Goal: Task Accomplishment & Management: Complete application form

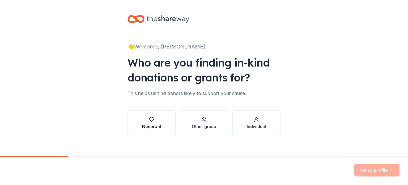
click at [163, 125] on button "Nonprofit" at bounding box center [152, 123] width 48 height 26
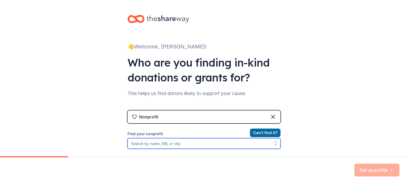
click at [173, 144] on input "Find your nonprofit" at bounding box center [204, 143] width 153 height 11
paste input "[US_EMPLOYER_IDENTIFICATION_NUMBER]"
type input "[US_EMPLOYER_IDENTIFICATION_NUMBER]"
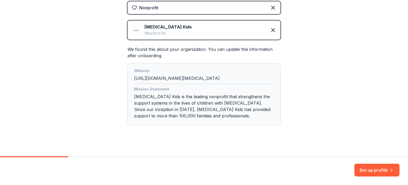
scroll to position [114, 0]
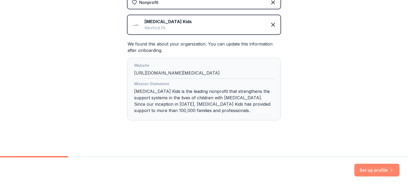
click at [379, 171] on button "Set up profile" at bounding box center [376, 169] width 45 height 13
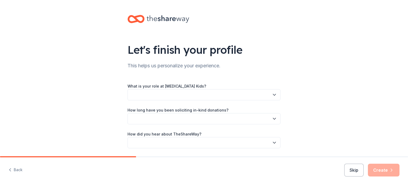
click at [210, 94] on button "button" at bounding box center [204, 94] width 153 height 11
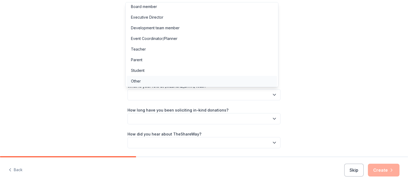
scroll to position [3, 0]
click at [186, 83] on div "Other" at bounding box center [202, 80] width 150 height 11
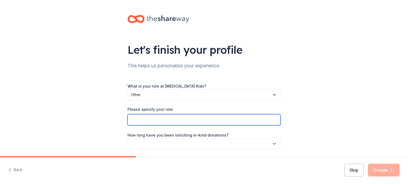
click at [220, 121] on input "Please specify your role:" at bounding box center [204, 119] width 153 height 11
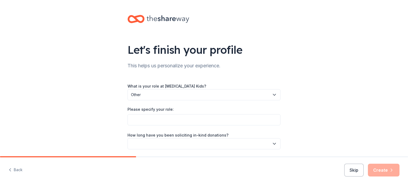
click at [353, 164] on button "Skip" at bounding box center [353, 169] width 19 height 13
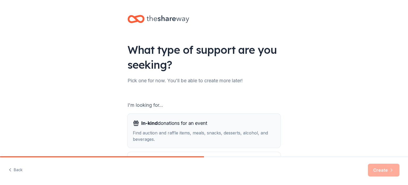
scroll to position [27, 0]
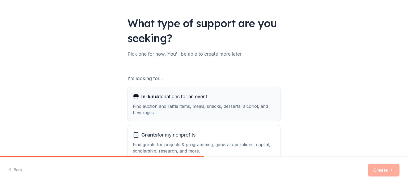
click at [217, 107] on div "Find auction and raffle items, meals, snacks, desserts, alcohol, and beverages." at bounding box center [204, 109] width 142 height 13
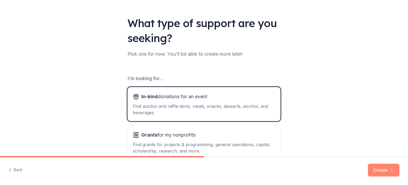
click at [391, 167] on button "Create" at bounding box center [384, 169] width 32 height 13
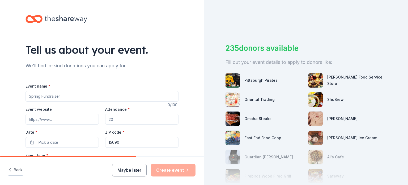
click at [19, 168] on button "Back" at bounding box center [16, 169] width 14 height 11
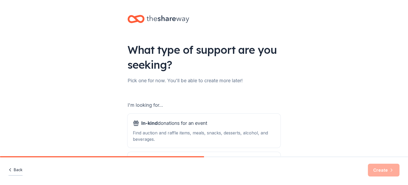
click at [18, 169] on button "Back" at bounding box center [16, 169] width 14 height 11
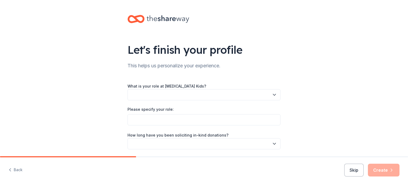
click at [18, 168] on button "Back" at bounding box center [16, 169] width 14 height 11
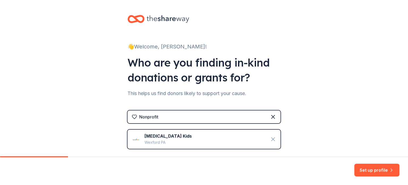
click at [273, 141] on icon at bounding box center [273, 139] width 6 height 6
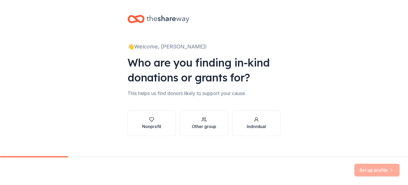
click at [262, 128] on div "Individual" at bounding box center [256, 126] width 19 height 6
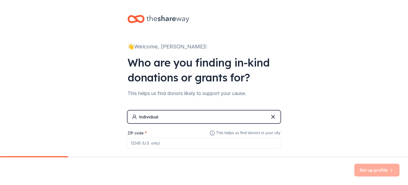
click at [197, 142] on input "ZIP code *" at bounding box center [204, 143] width 153 height 11
type input "85016"
click at [380, 165] on button "Set up profile" at bounding box center [376, 169] width 45 height 13
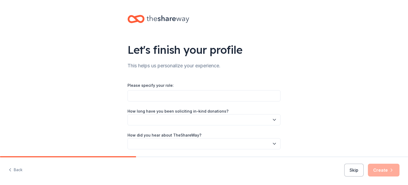
click at [359, 171] on button "Skip" at bounding box center [353, 169] width 19 height 13
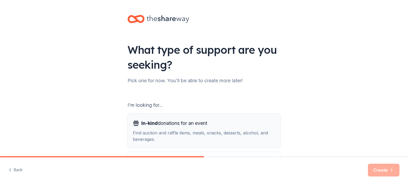
click at [253, 124] on div "In-kind donations for an event" at bounding box center [204, 123] width 142 height 9
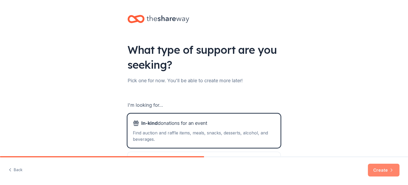
click at [384, 169] on button "Create" at bounding box center [384, 169] width 32 height 13
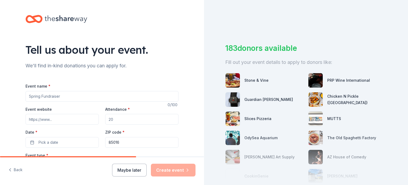
click at [68, 91] on input "Event name *" at bounding box center [102, 96] width 153 height 11
type input "Walk for [MEDICAL_DATA]"
click at [124, 119] on input "Attendance *" at bounding box center [141, 119] width 73 height 11
type input "200"
click at [56, 143] on button "Pick a date" at bounding box center [62, 142] width 73 height 11
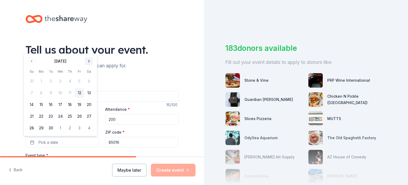
click at [88, 60] on button "Go to next month" at bounding box center [88, 60] width 7 height 7
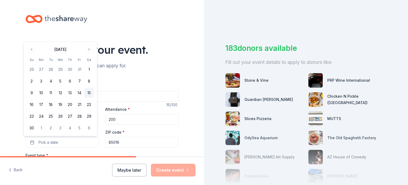
click at [89, 92] on button "15" at bounding box center [89, 93] width 10 height 10
click at [117, 141] on input "85016" at bounding box center [141, 142] width 73 height 11
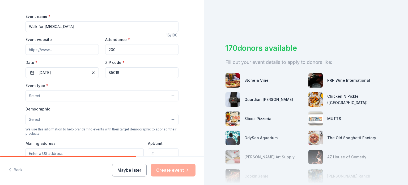
scroll to position [80, 0]
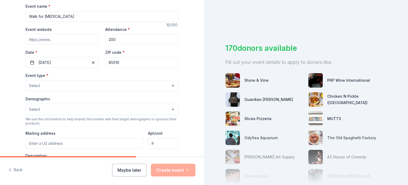
click at [53, 83] on button "Select" at bounding box center [102, 85] width 153 height 11
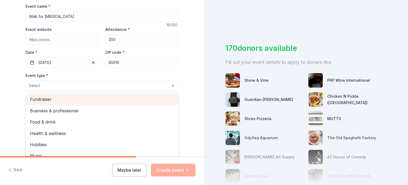
click at [63, 103] on div "Fundraiser" at bounding box center [102, 99] width 153 height 11
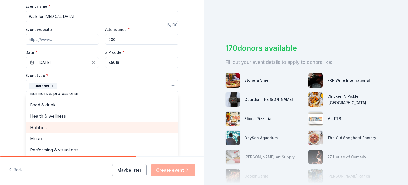
scroll to position [106, 0]
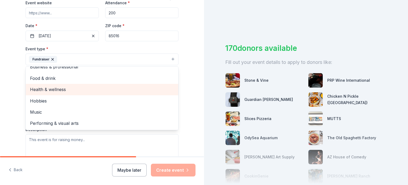
click at [76, 85] on div "Health & wellness" at bounding box center [102, 89] width 153 height 11
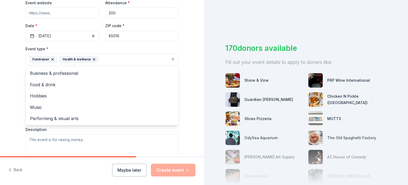
click at [192, 55] on div "Tell us about your event. We'll find in-kind donations you can apply for. Event…" at bounding box center [102, 71] width 204 height 354
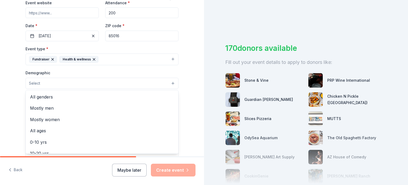
click at [90, 83] on button "Select" at bounding box center [102, 83] width 153 height 11
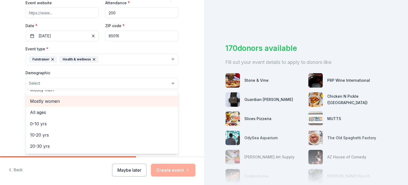
scroll to position [27, 0]
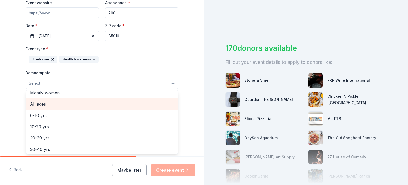
click at [90, 104] on span "All ages" at bounding box center [102, 103] width 144 height 7
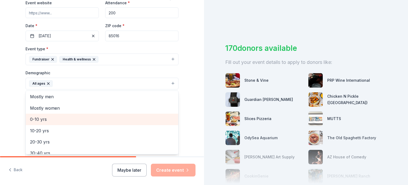
scroll to position [0, 0]
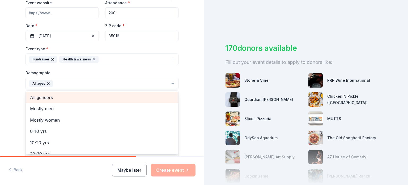
click at [90, 96] on span "All genders" at bounding box center [102, 97] width 144 height 7
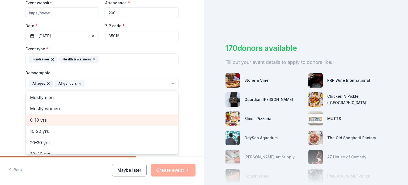
click at [95, 115] on div "0-10 yrs" at bounding box center [102, 119] width 153 height 11
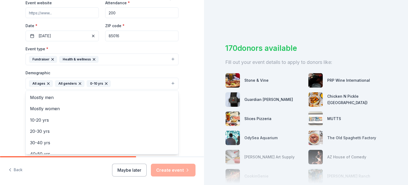
click at [187, 77] on div "Tell us about your event. We'll find in-kind donations you can apply for. Event…" at bounding box center [102, 71] width 204 height 355
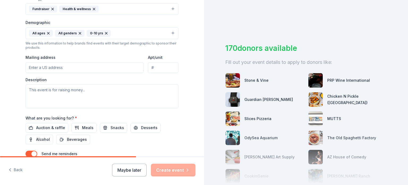
scroll to position [159, 0]
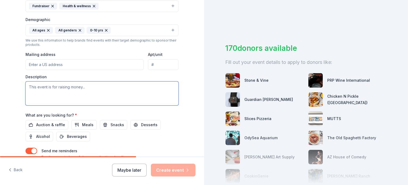
click at [85, 93] on textarea at bounding box center [102, 93] width 153 height 24
paste textarea "Walk for Apraxia – Phoenix, November 15th The Walk for Apraxia is more than jus…"
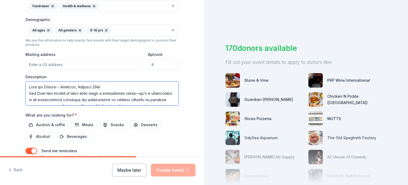
scroll to position [124, 0]
type textarea "Walk for Apraxia – Phoenix, November 15th The Walk for Apraxia is more than jus…"
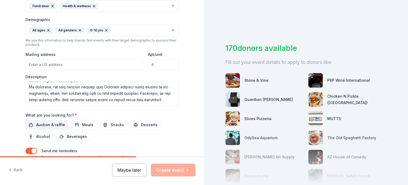
click at [58, 125] on span "Auction & raffle" at bounding box center [50, 124] width 29 height 6
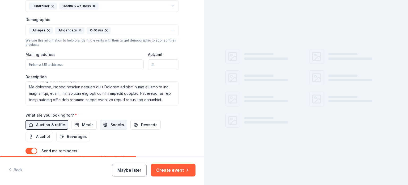
click at [111, 124] on span "Snacks" at bounding box center [118, 124] width 14 height 6
click at [67, 140] on button "Beverages" at bounding box center [73, 137] width 34 height 10
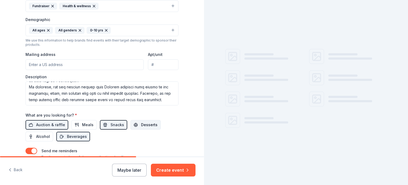
click at [143, 121] on span "Desserts" at bounding box center [149, 124] width 16 height 6
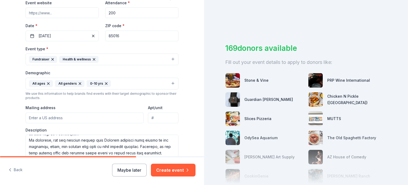
click at [78, 121] on input "Mailing address" at bounding box center [85, 117] width 118 height 11
type input "26038 N. 160th Ave"
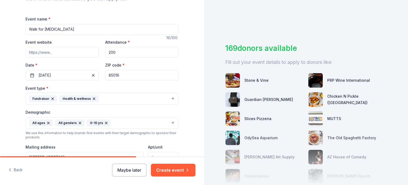
scroll to position [66, 0]
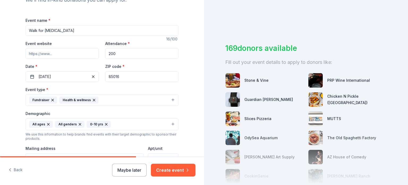
click at [55, 53] on input "Event website" at bounding box center [62, 53] width 73 height 11
paste input "[URL][DOMAIN_NAME][MEDICAL_DATA]"
type input "[URL][DOMAIN_NAME][MEDICAL_DATA]"
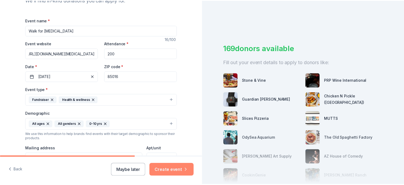
scroll to position [0, 0]
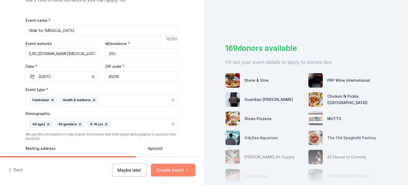
click at [176, 171] on button "Create event" at bounding box center [173, 169] width 45 height 13
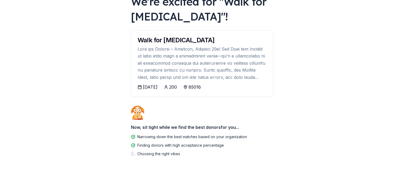
scroll to position [47, 0]
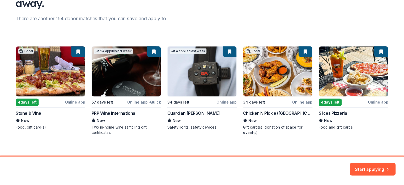
scroll to position [67, 0]
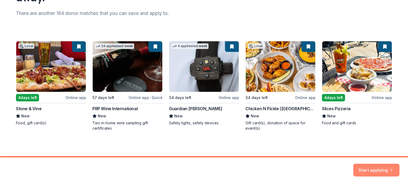
click at [378, 166] on button "Start applying" at bounding box center [376, 166] width 46 height 13
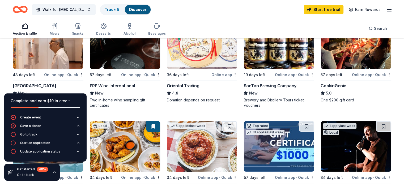
scroll to position [53, 0]
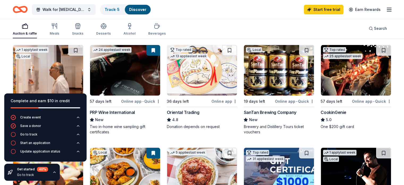
click at [57, 64] on img at bounding box center [48, 70] width 70 height 50
click at [192, 31] on div "Auction & raffle Meals Snacks Desserts Alcohol Beverages Search" at bounding box center [202, 29] width 379 height 20
click at [146, 81] on img at bounding box center [125, 70] width 70 height 50
click at [193, 75] on img at bounding box center [202, 70] width 70 height 50
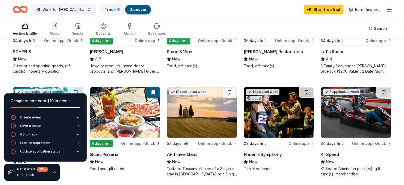
scroll to position [399, 0]
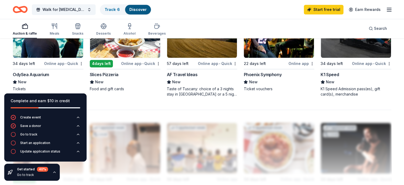
click at [119, 54] on img at bounding box center [125, 32] width 70 height 50
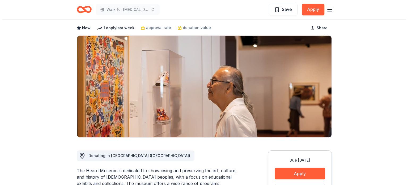
scroll to position [53, 0]
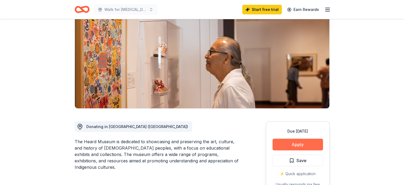
click at [308, 144] on button "Apply" at bounding box center [298, 144] width 50 height 12
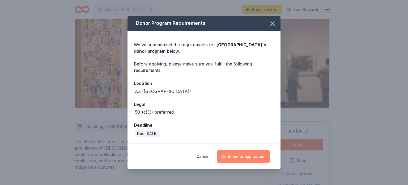
click at [254, 158] on button "Continue to application" at bounding box center [243, 156] width 53 height 13
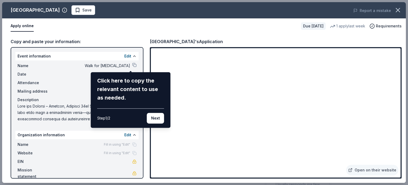
click at [75, 160] on div "Heard Museum Save Report a mistake Apply online Due [DATE] 1 apply last week Re…" at bounding box center [204, 92] width 404 height 180
click at [155, 120] on button "Next" at bounding box center [155, 118] width 17 height 11
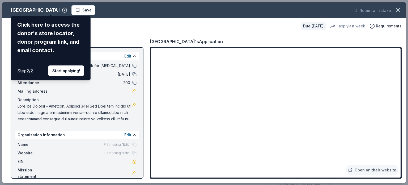
click at [109, 30] on div "Heard Museum Click here to access the donor's store locator, donor program link…" at bounding box center [204, 92] width 404 height 180
click at [74, 67] on button "Start applying!" at bounding box center [66, 70] width 36 height 11
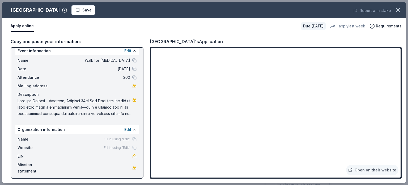
scroll to position [7, 0]
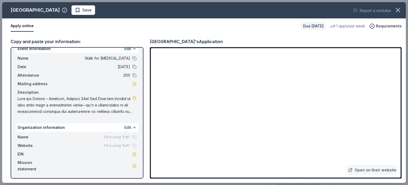
click at [125, 127] on button "Edit" at bounding box center [127, 127] width 7 height 6
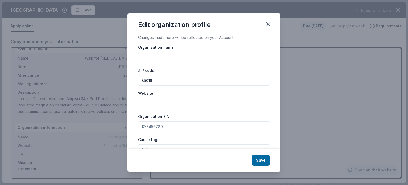
click at [207, 56] on input "Organization name" at bounding box center [204, 57] width 132 height 11
paste input "Childhood [MEDICAL_DATA] Association of North America DBA [MEDICAL_DATA] Kids"
type input "Childhood [MEDICAL_DATA] Association of North America DBA [MEDICAL_DATA] Kids"
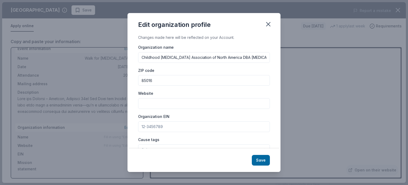
click at [150, 100] on input "Website" at bounding box center [204, 103] width 132 height 11
paste input "[URL][DOMAIN_NAME][MEDICAL_DATA]"
type input "[URL][DOMAIN_NAME][MEDICAL_DATA]"
click at [151, 125] on input "Organization EIN" at bounding box center [204, 126] width 132 height 11
paste input "[US_EMPLOYER_IDENTIFICATION_NUMBER]"
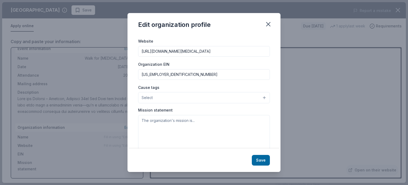
scroll to position [53, 0]
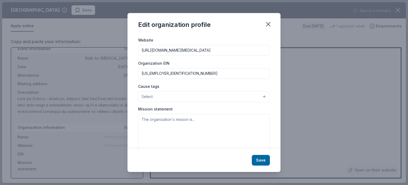
type input "[US_EMPLOYER_IDENTIFICATION_NUMBER]"
click at [153, 100] on button "Select" at bounding box center [204, 96] width 132 height 11
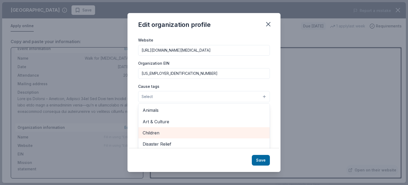
click at [189, 132] on span "Children" at bounding box center [204, 132] width 123 height 7
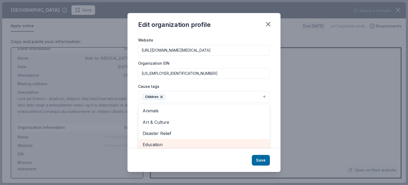
click at [194, 143] on span "Education" at bounding box center [204, 144] width 123 height 7
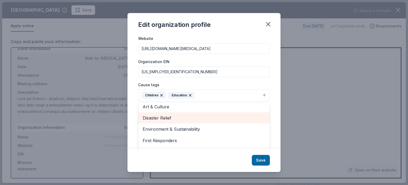
scroll to position [51, 0]
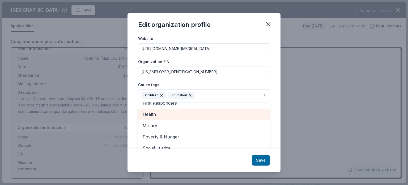
click at [189, 115] on span "Health" at bounding box center [204, 114] width 123 height 7
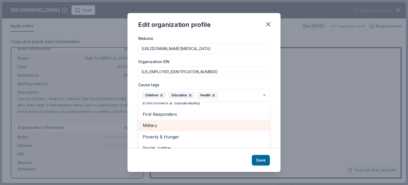
scroll to position [72, 0]
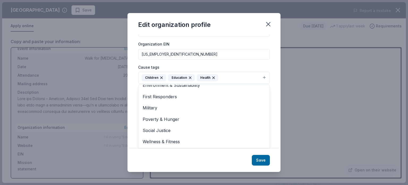
click at [264, 160] on div "Edit organization profile Changes made here will be reflected on your Account. …" at bounding box center [204, 92] width 153 height 159
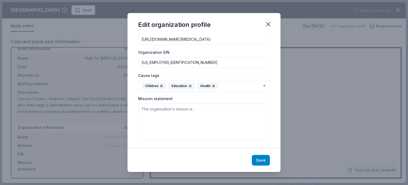
scroll to position [64, 0]
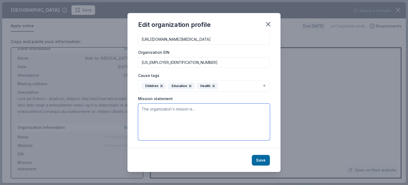
click at [167, 112] on textarea at bounding box center [204, 121] width 132 height 37
paste textarea "[MEDICAL_DATA] Kids is the leading nonprofit that strengthens the support syste…"
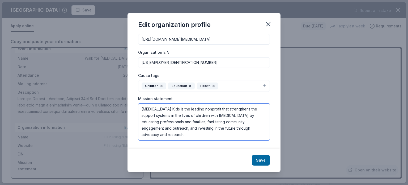
scroll to position [64, 0]
type textarea "[MEDICAL_DATA] Kids is the leading nonprofit that strengthens the support syste…"
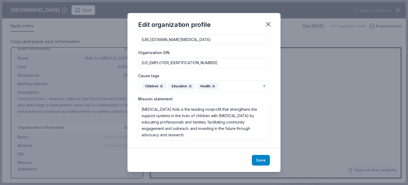
click at [259, 159] on button "Save" at bounding box center [261, 160] width 18 height 11
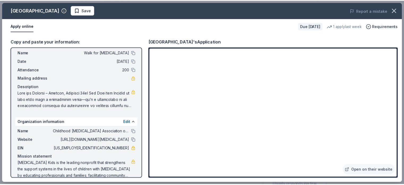
scroll to position [20, 0]
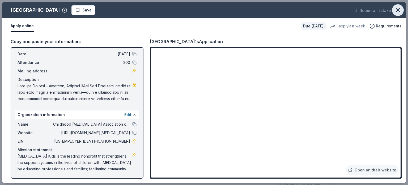
click at [397, 8] on icon "button" at bounding box center [397, 9] width 7 height 7
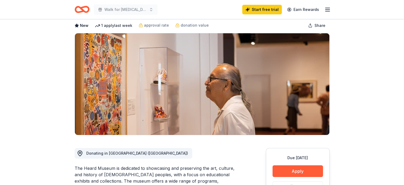
scroll to position [0, 0]
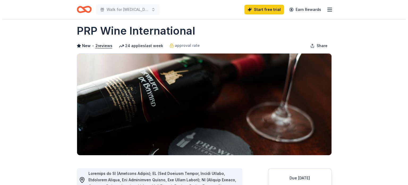
scroll to position [80, 0]
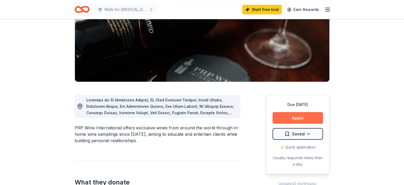
click at [307, 119] on button "Apply" at bounding box center [298, 118] width 50 height 12
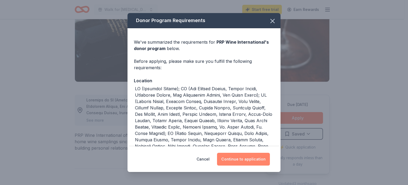
click at [251, 158] on button "Continue to application" at bounding box center [243, 159] width 53 height 13
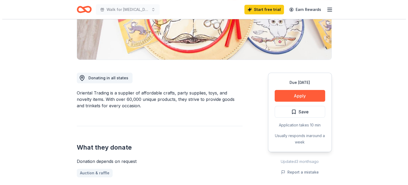
scroll to position [106, 0]
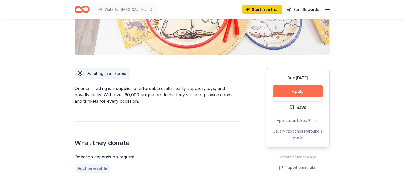
click at [289, 92] on button "Apply" at bounding box center [298, 91] width 50 height 12
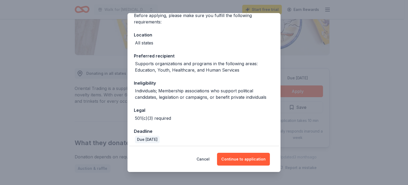
scroll to position [49, 0]
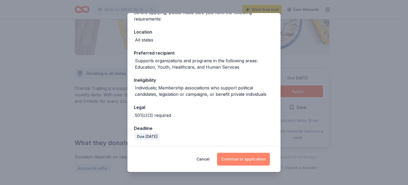
click at [239, 159] on button "Continue to application" at bounding box center [243, 159] width 53 height 13
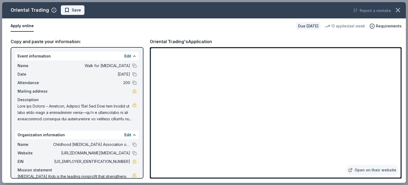
click at [75, 10] on span "Save" at bounding box center [76, 10] width 9 height 6
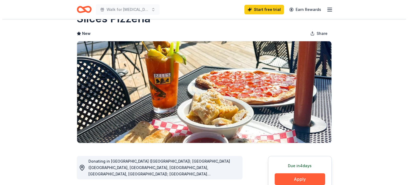
scroll to position [53, 0]
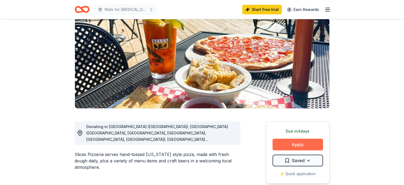
click at [306, 144] on button "Apply" at bounding box center [298, 144] width 50 height 12
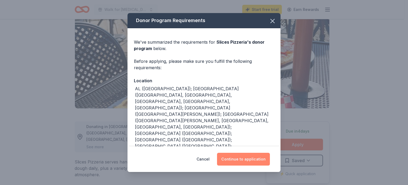
click at [248, 154] on button "Continue to application" at bounding box center [243, 159] width 53 height 13
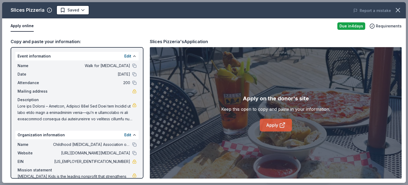
click at [271, 123] on link "Apply" at bounding box center [276, 124] width 32 height 13
